Goal: Transaction & Acquisition: Purchase product/service

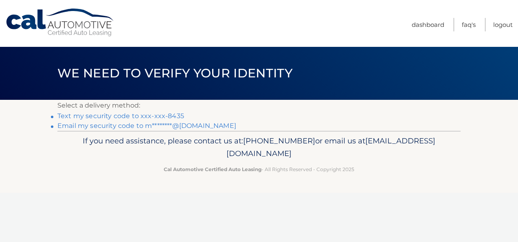
click at [137, 116] on link "Text my security code to xxx-xxx-8435" at bounding box center [120, 116] width 127 height 8
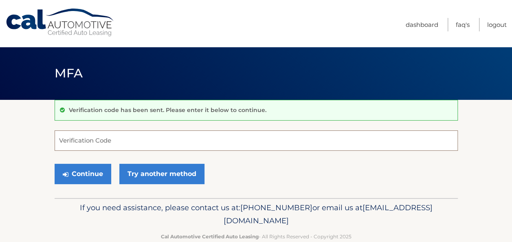
click at [84, 138] on input "Verification Code" at bounding box center [256, 140] width 403 height 20
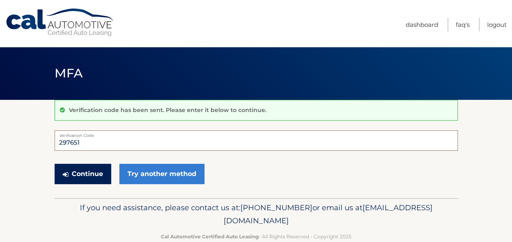
type input "297651"
click at [79, 172] on button "Continue" at bounding box center [83, 174] width 57 height 20
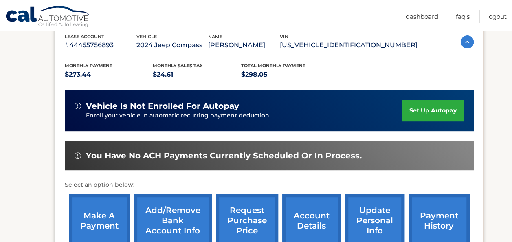
scroll to position [163, 0]
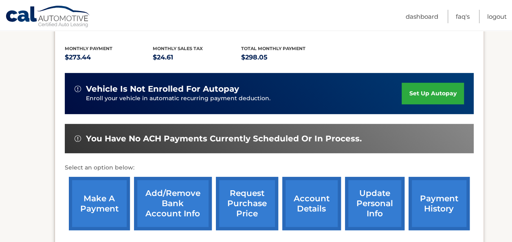
click at [100, 203] on link "make a payment" at bounding box center [99, 203] width 61 height 53
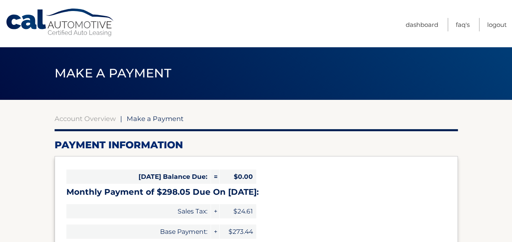
select select "NTA0MGRlMDEtZTE1Yi00ODg1LWJjM2EtYTNhMWVmNTI0ZWQ4"
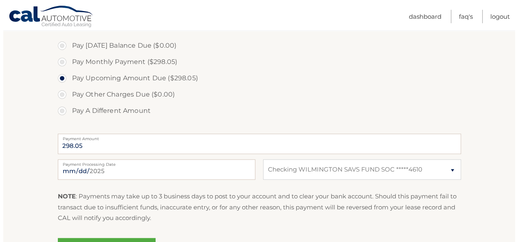
scroll to position [285, 0]
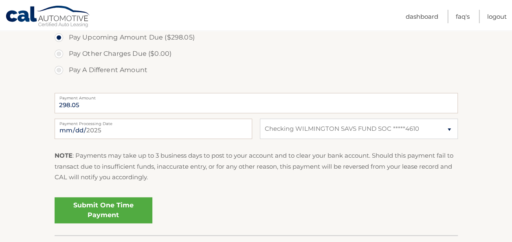
click at [86, 205] on link "Submit One Time Payment" at bounding box center [104, 210] width 98 height 26
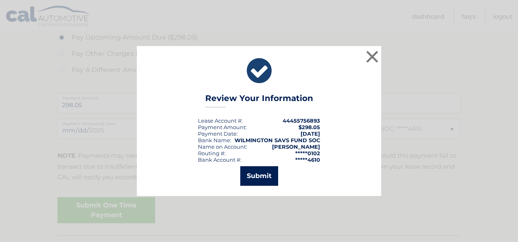
click at [250, 177] on button "Submit" at bounding box center [259, 176] width 38 height 20
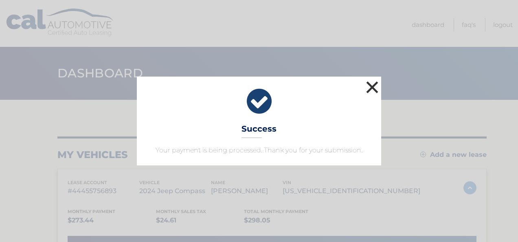
click at [370, 86] on button "×" at bounding box center [372, 87] width 16 height 16
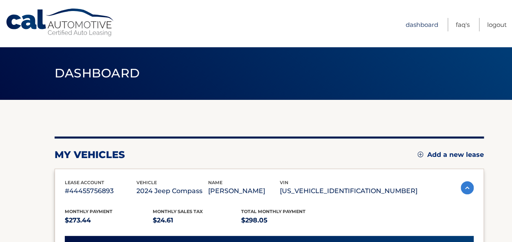
click at [420, 25] on link "Dashboard" at bounding box center [422, 24] width 33 height 13
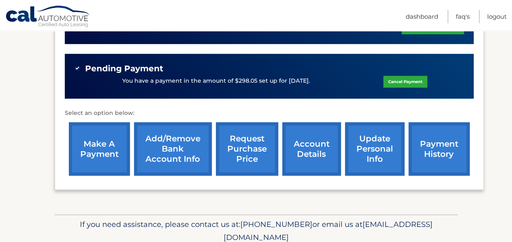
scroll to position [244, 0]
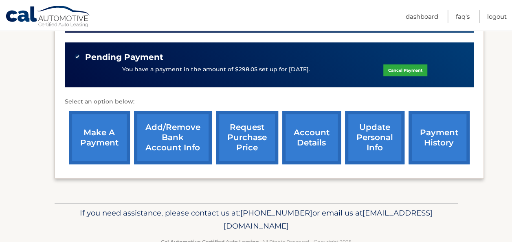
click at [441, 136] on link "payment history" at bounding box center [438, 137] width 61 height 53
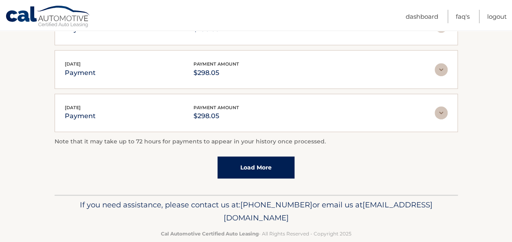
scroll to position [291, 0]
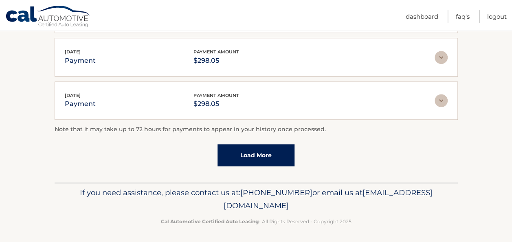
click at [255, 156] on link "Load More" at bounding box center [255, 155] width 77 height 22
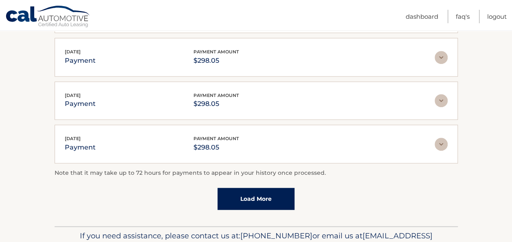
click at [244, 193] on link "Load More" at bounding box center [255, 199] width 77 height 22
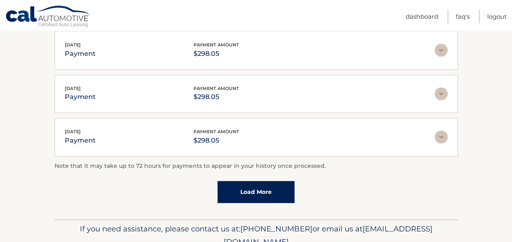
scroll to position [507, 0]
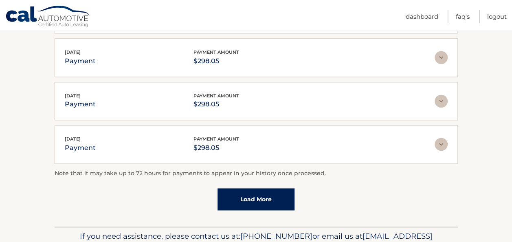
click at [257, 195] on link "Load More" at bounding box center [255, 199] width 77 height 22
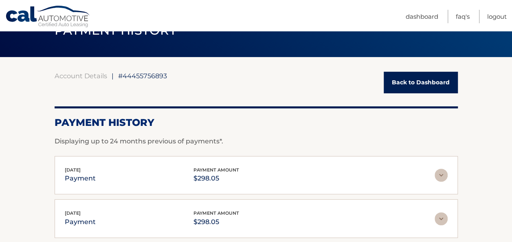
scroll to position [42, 0]
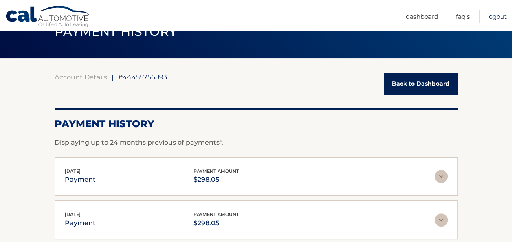
click at [498, 16] on link "Logout" at bounding box center [497, 16] width 20 height 13
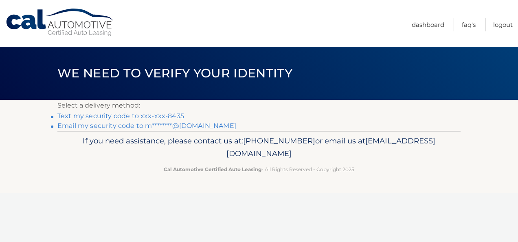
click at [138, 114] on link "Text my security code to xxx-xxx-8435" at bounding box center [120, 116] width 127 height 8
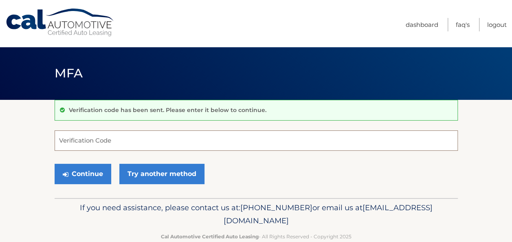
click at [114, 138] on input "Verification Code" at bounding box center [256, 140] width 403 height 20
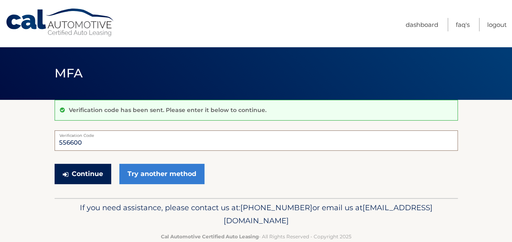
type input "556600"
click at [84, 171] on button "Continue" at bounding box center [83, 174] width 57 height 20
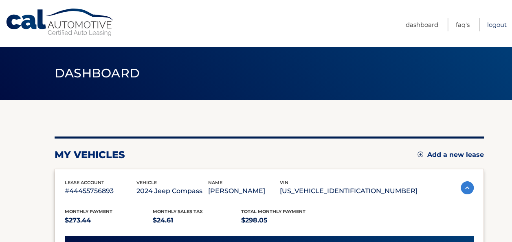
click at [500, 24] on link "Logout" at bounding box center [497, 24] width 20 height 13
